Goal: Transaction & Acquisition: Purchase product/service

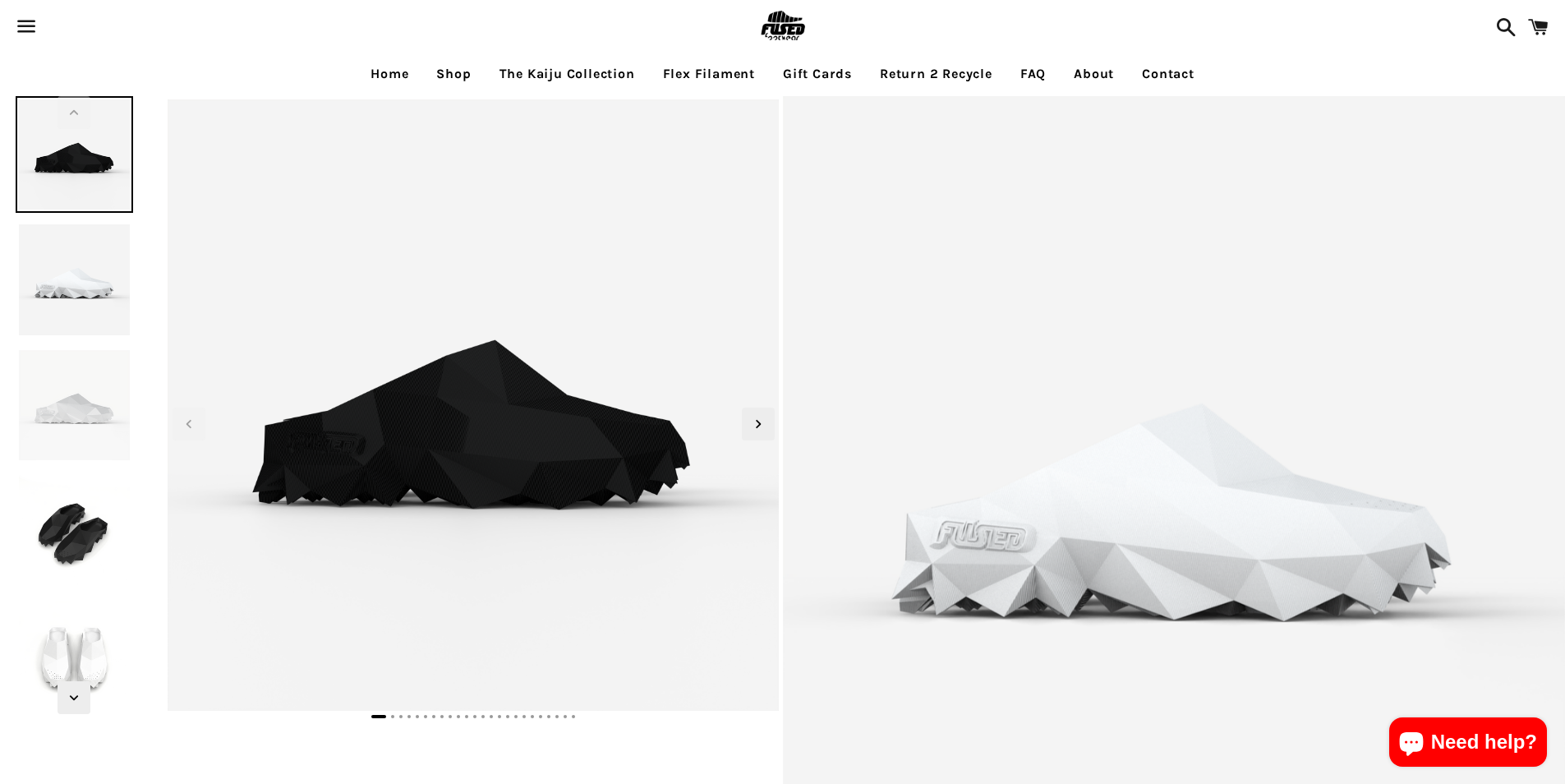
select select "**********"
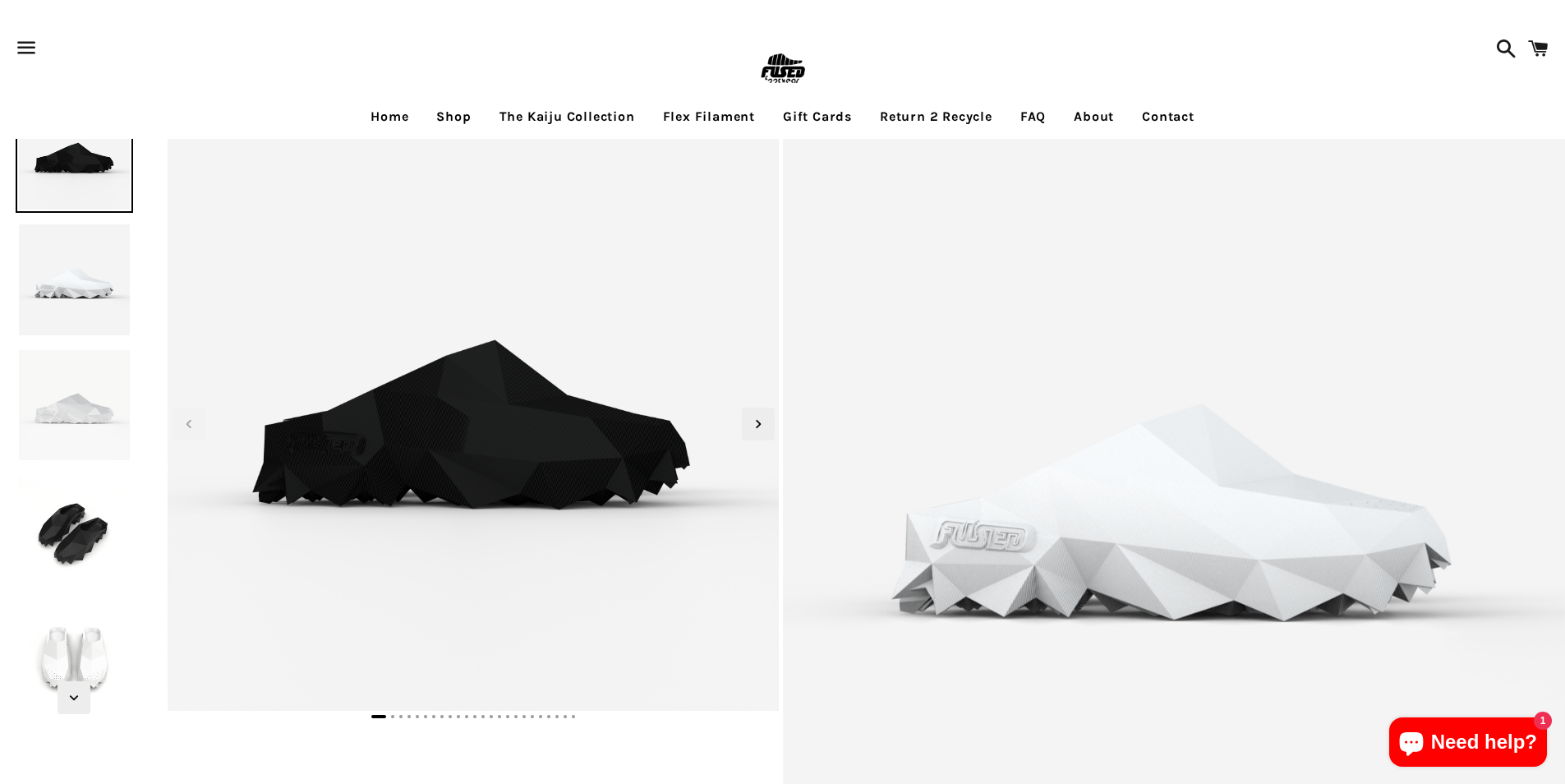
click at [815, 120] on link "Gift Cards" at bounding box center [817, 116] width 94 height 41
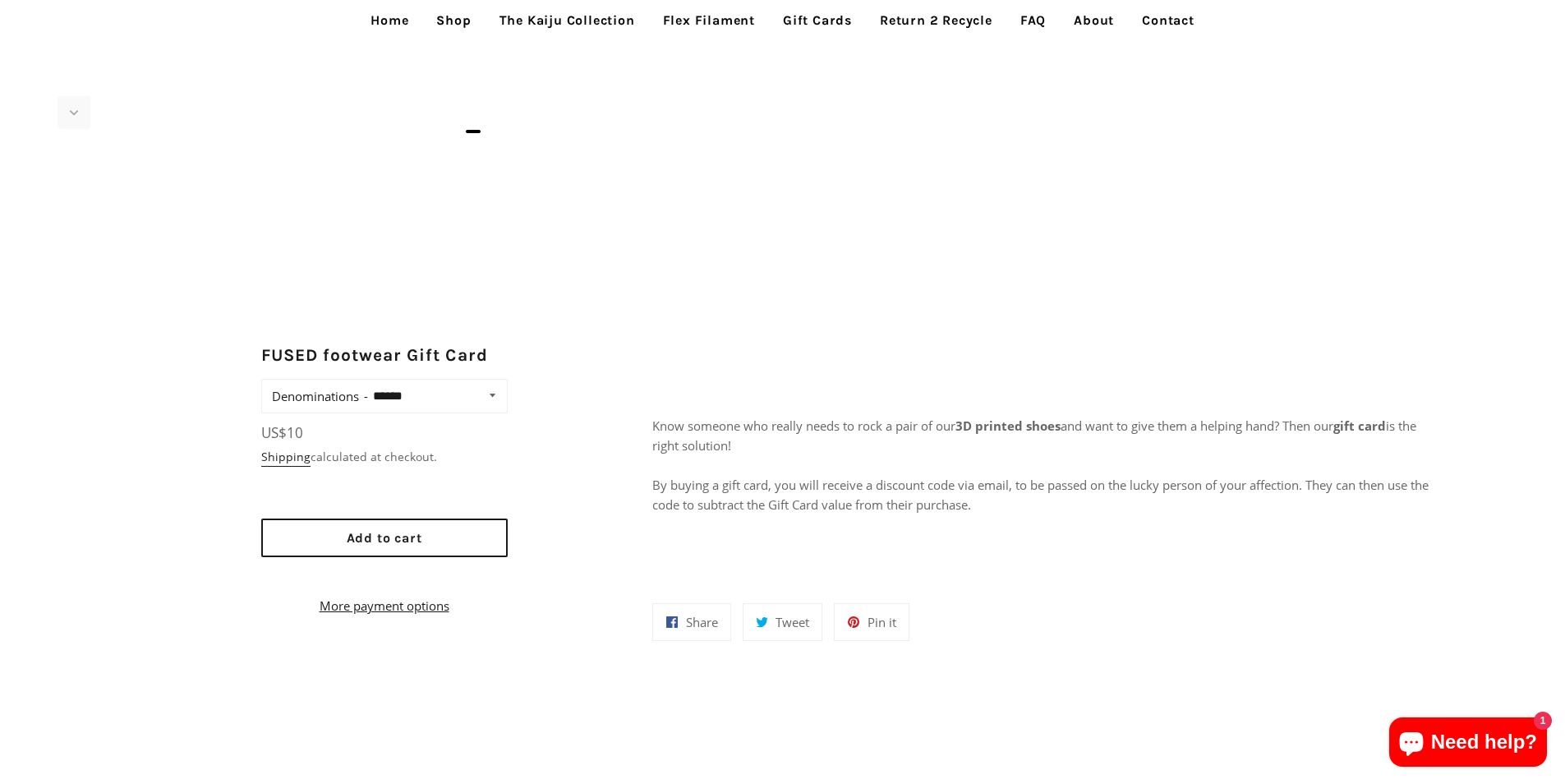
scroll to position [739, 0]
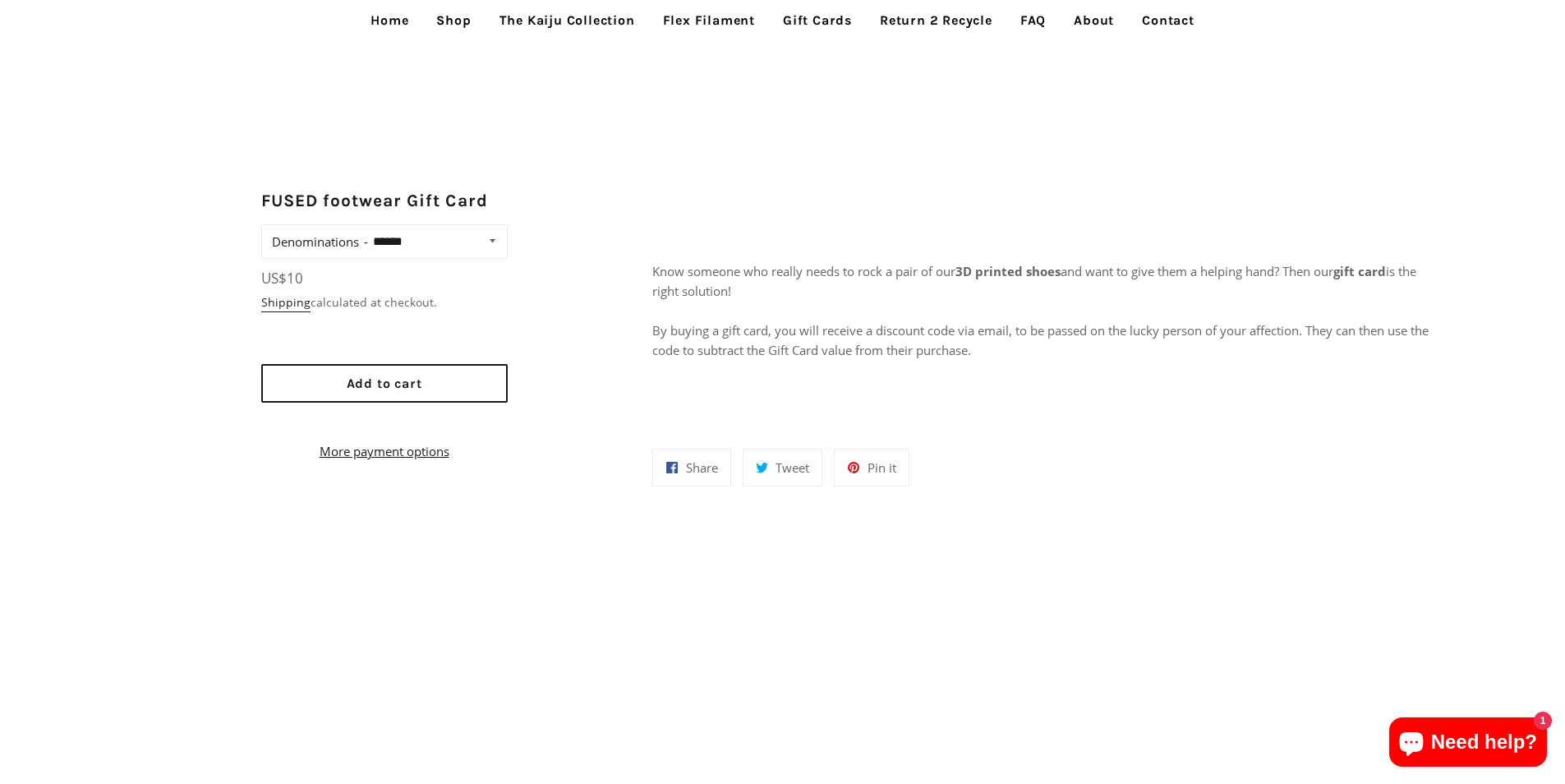
click at [531, 23] on link "The Kaiju Collection" at bounding box center [567, 20] width 160 height 41
